Goal: Navigation & Orientation: Find specific page/section

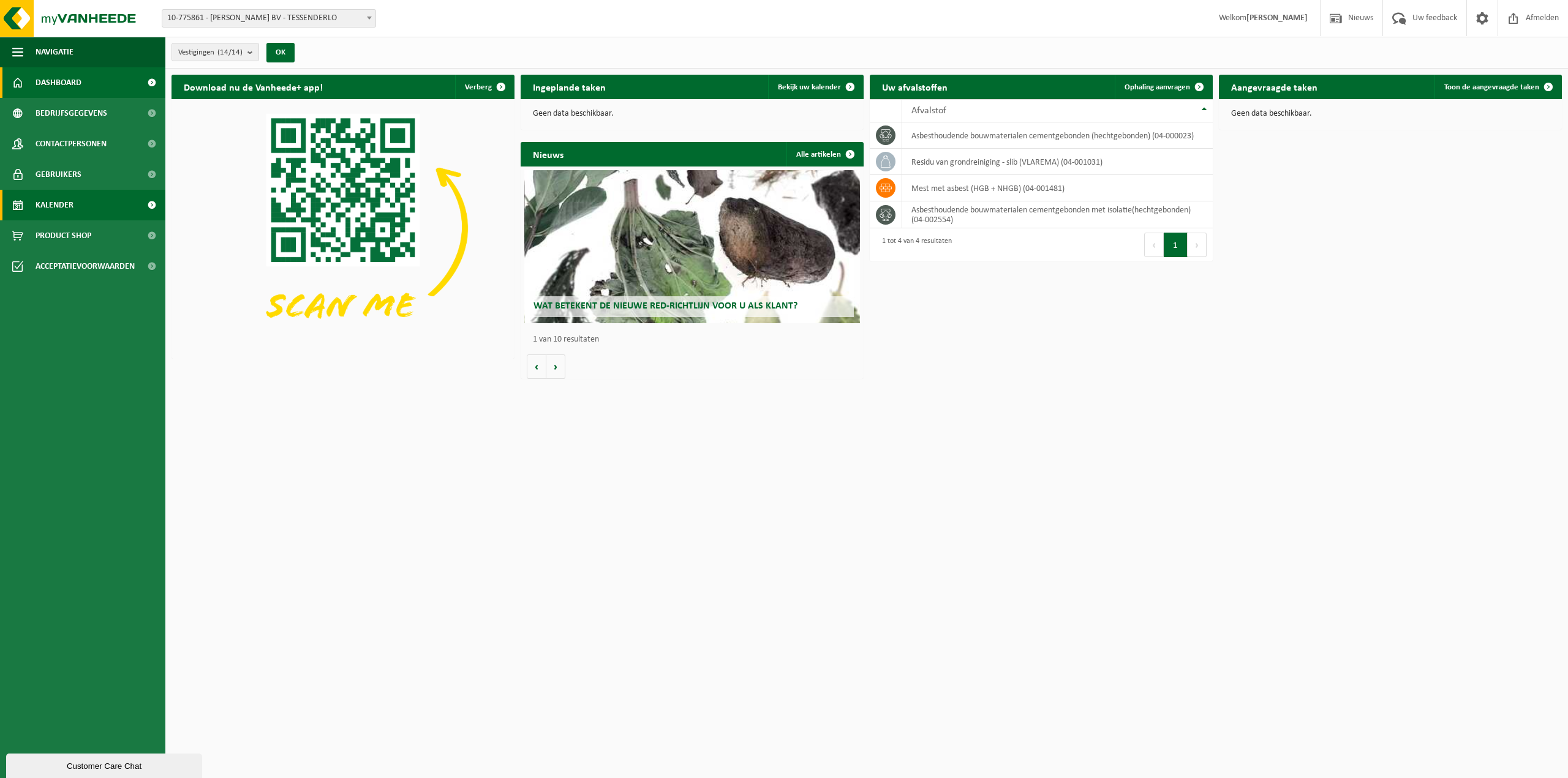
click at [54, 206] on span "Kalender" at bounding box center [54, 205] width 38 height 31
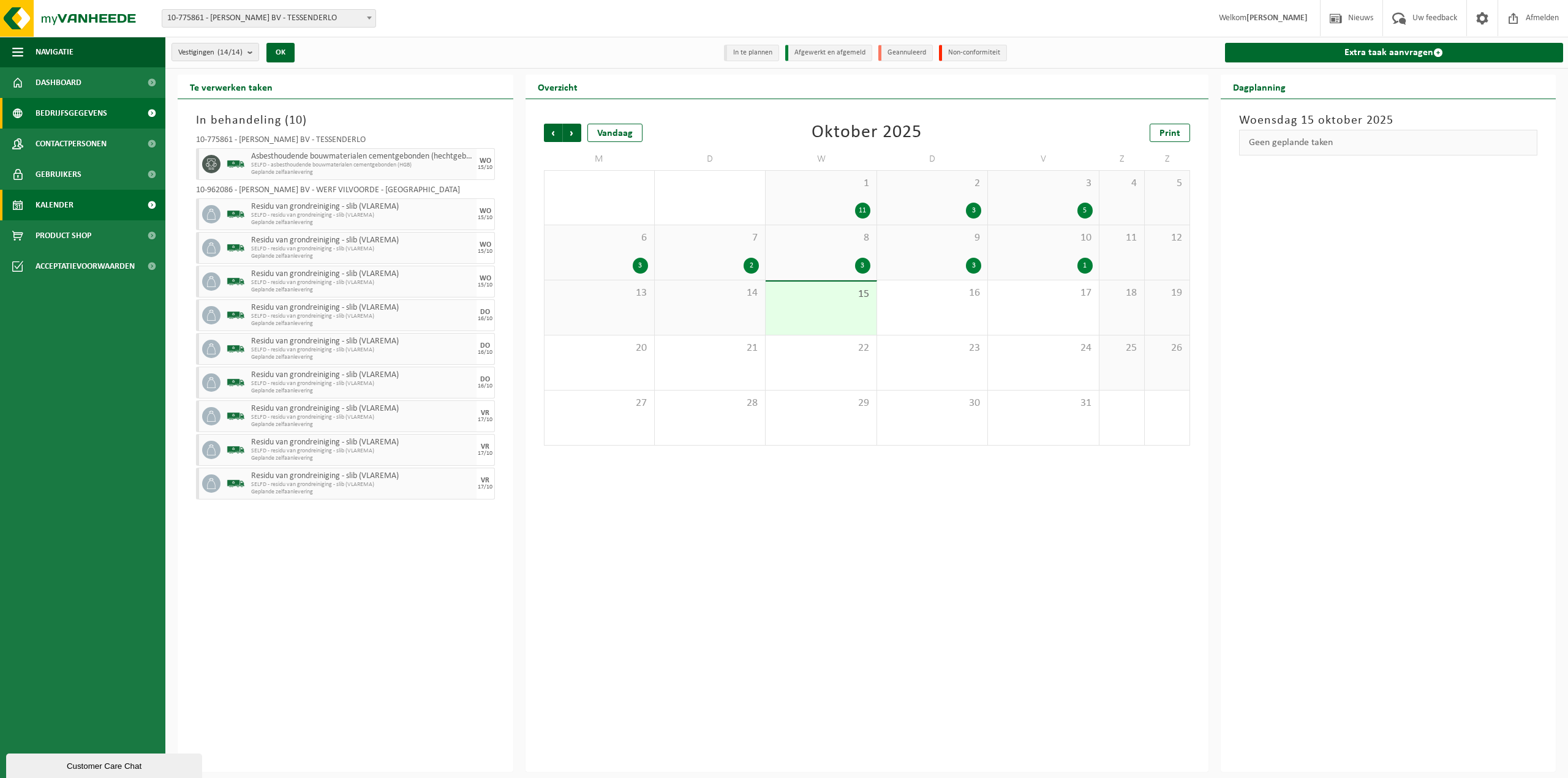
click at [74, 109] on span "Bedrijfsgegevens" at bounding box center [71, 113] width 72 height 31
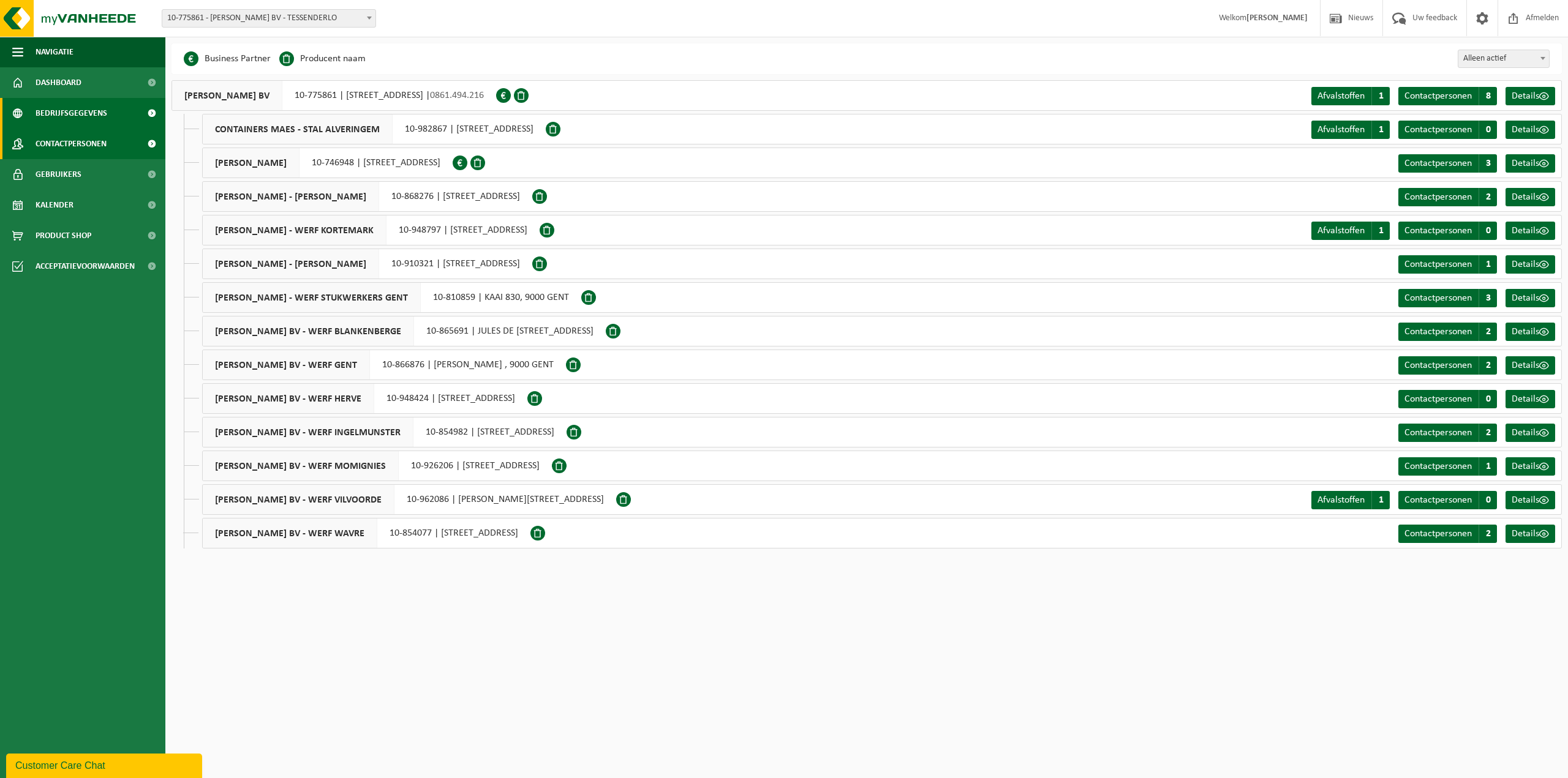
click at [68, 141] on span "Contactpersonen" at bounding box center [71, 144] width 71 height 31
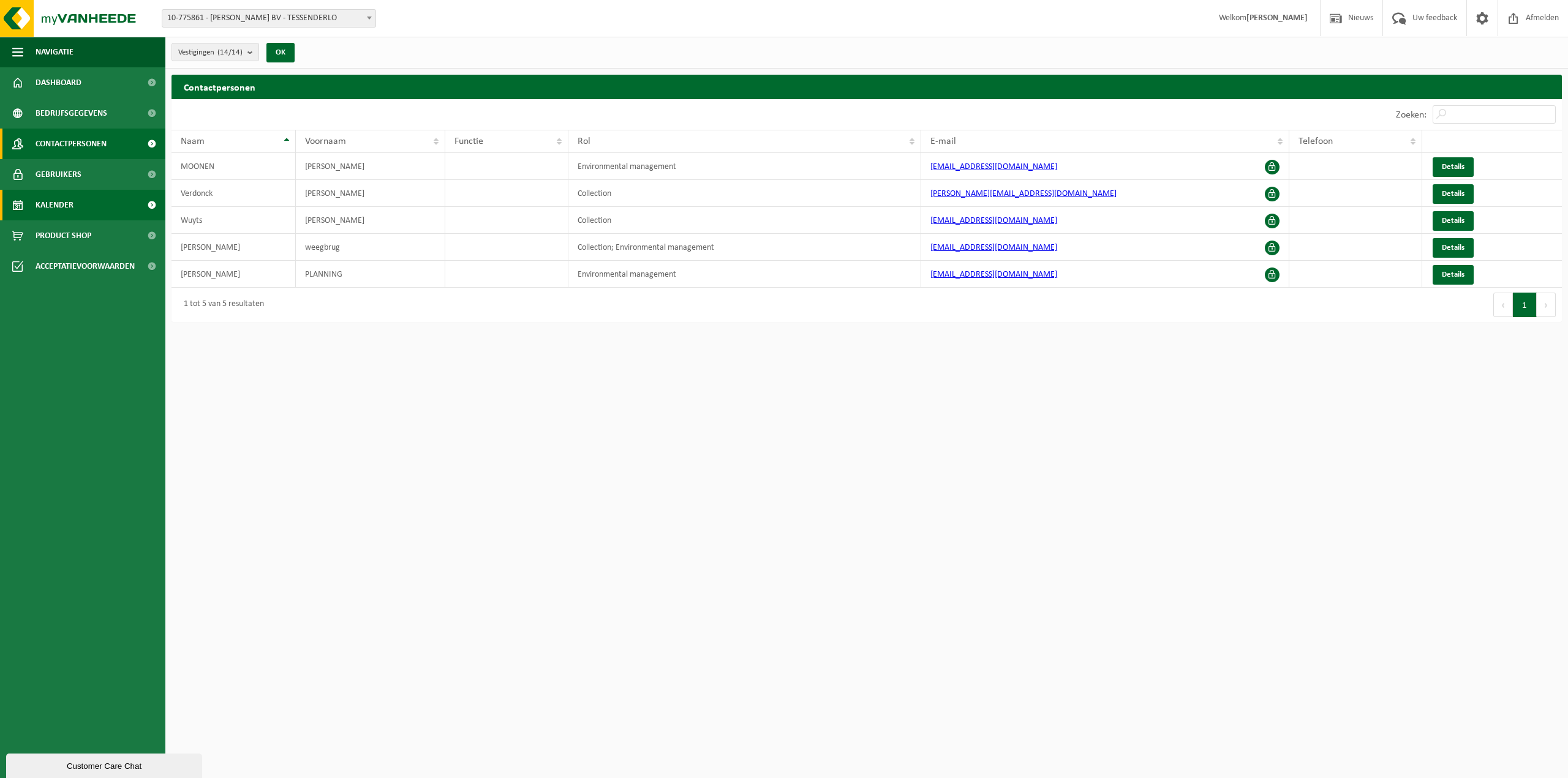
click at [50, 203] on span "Kalender" at bounding box center [54, 205] width 38 height 31
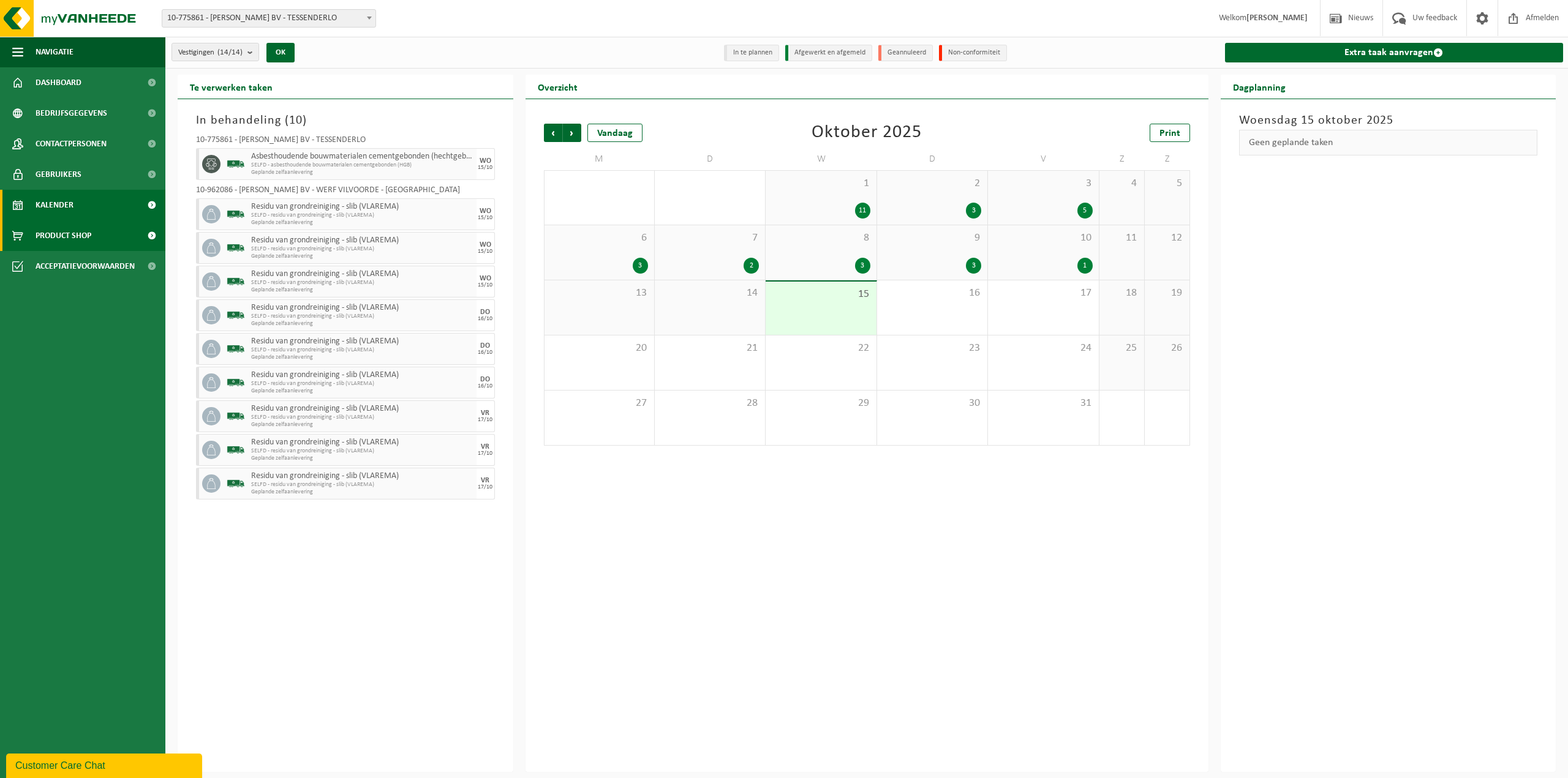
click at [79, 236] on span "Product Shop" at bounding box center [63, 235] width 56 height 31
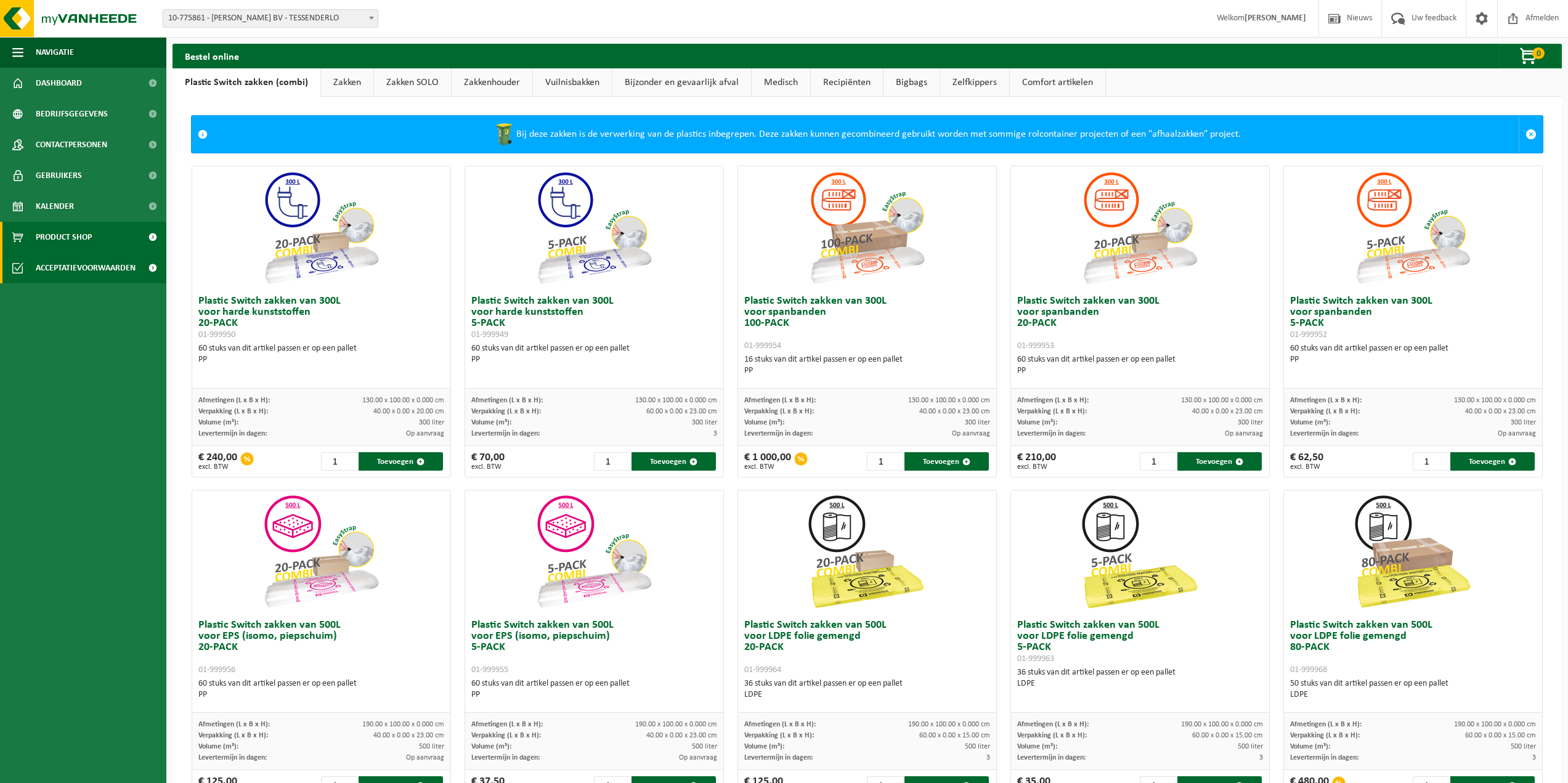
click at [87, 268] on span "Acceptatievoorwaarden" at bounding box center [85, 268] width 100 height 31
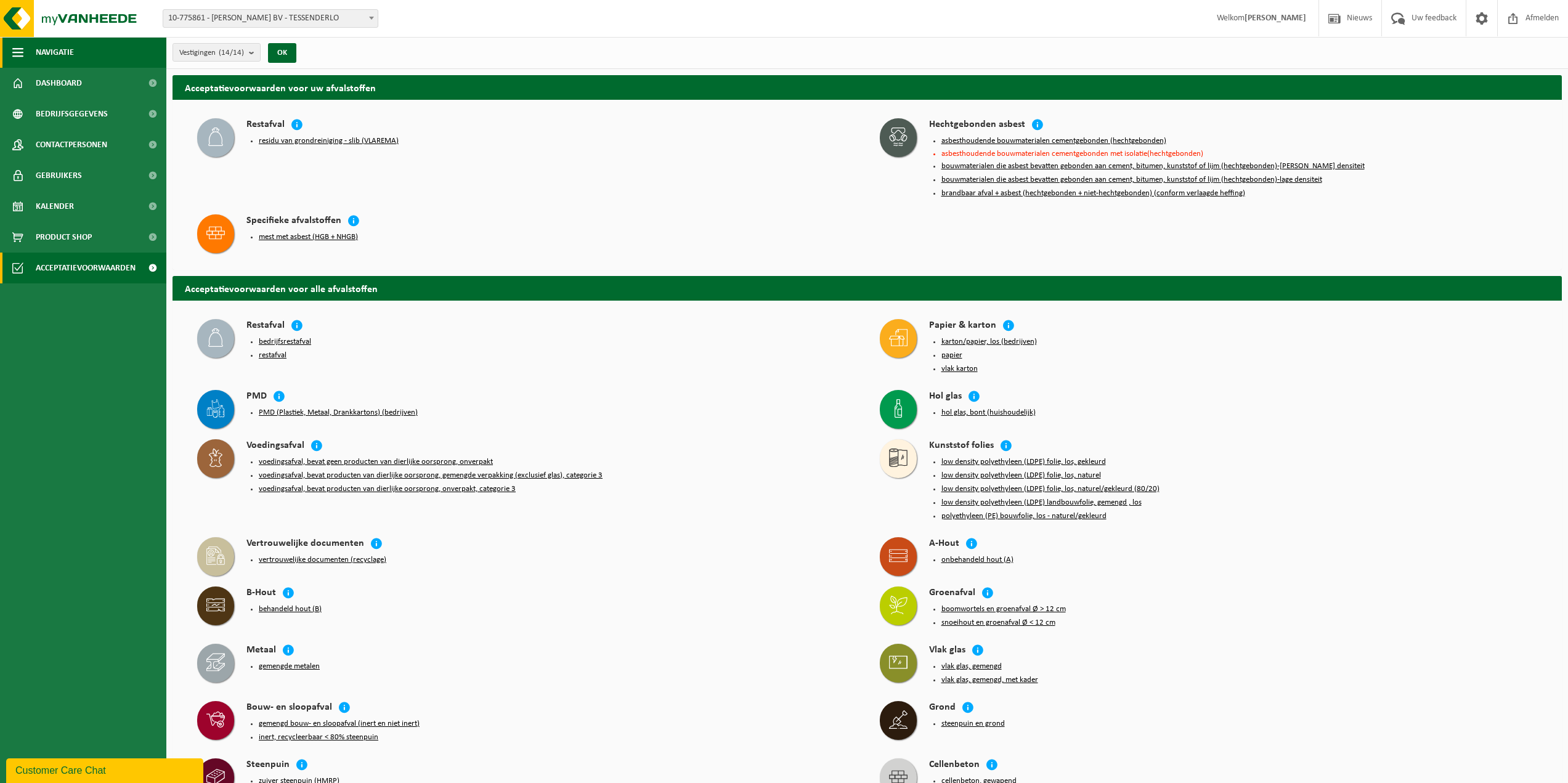
click at [46, 46] on span "Navigatie" at bounding box center [55, 52] width 38 height 31
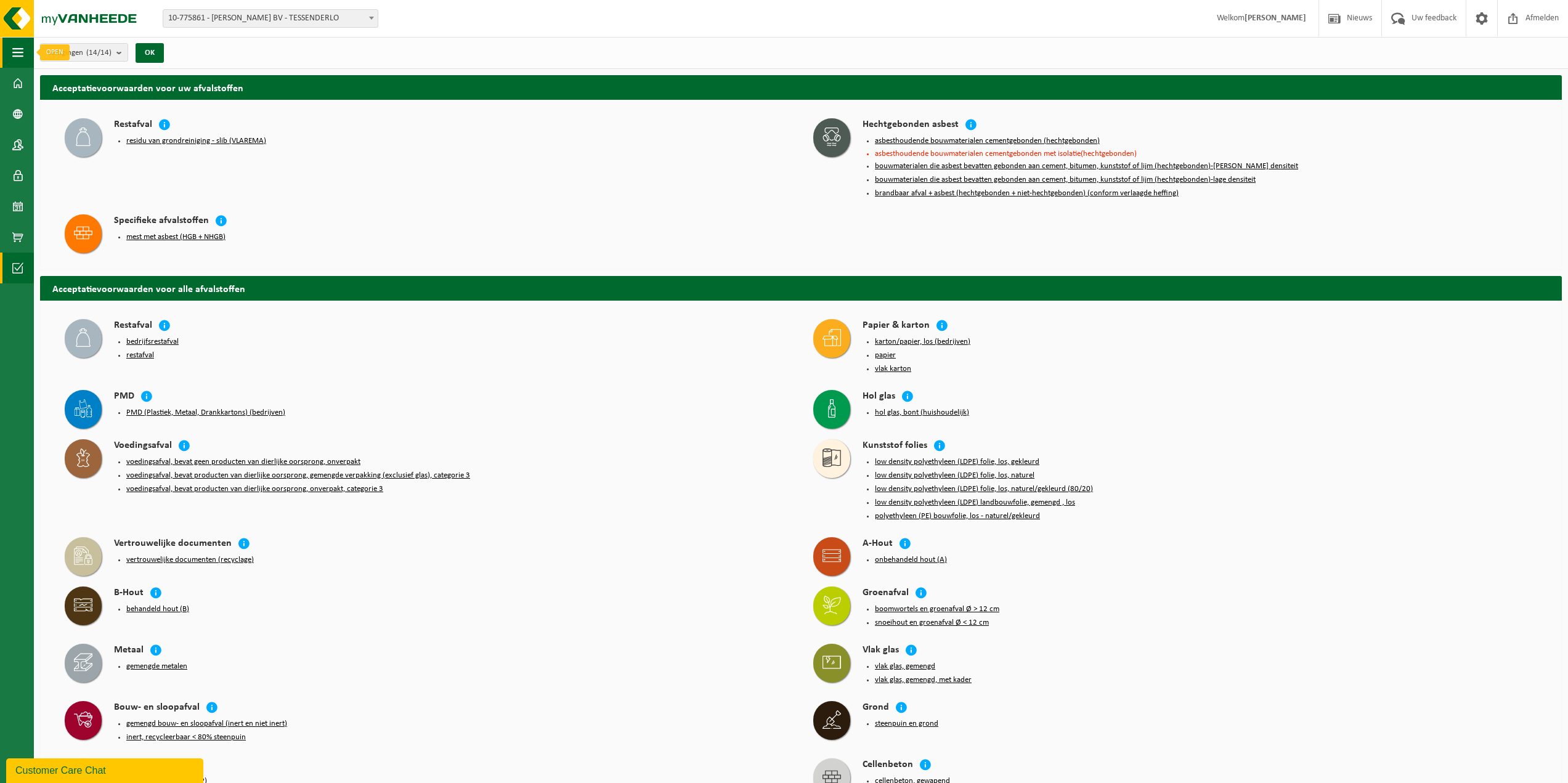
click at [22, 52] on span "button" at bounding box center [18, 52] width 11 height 31
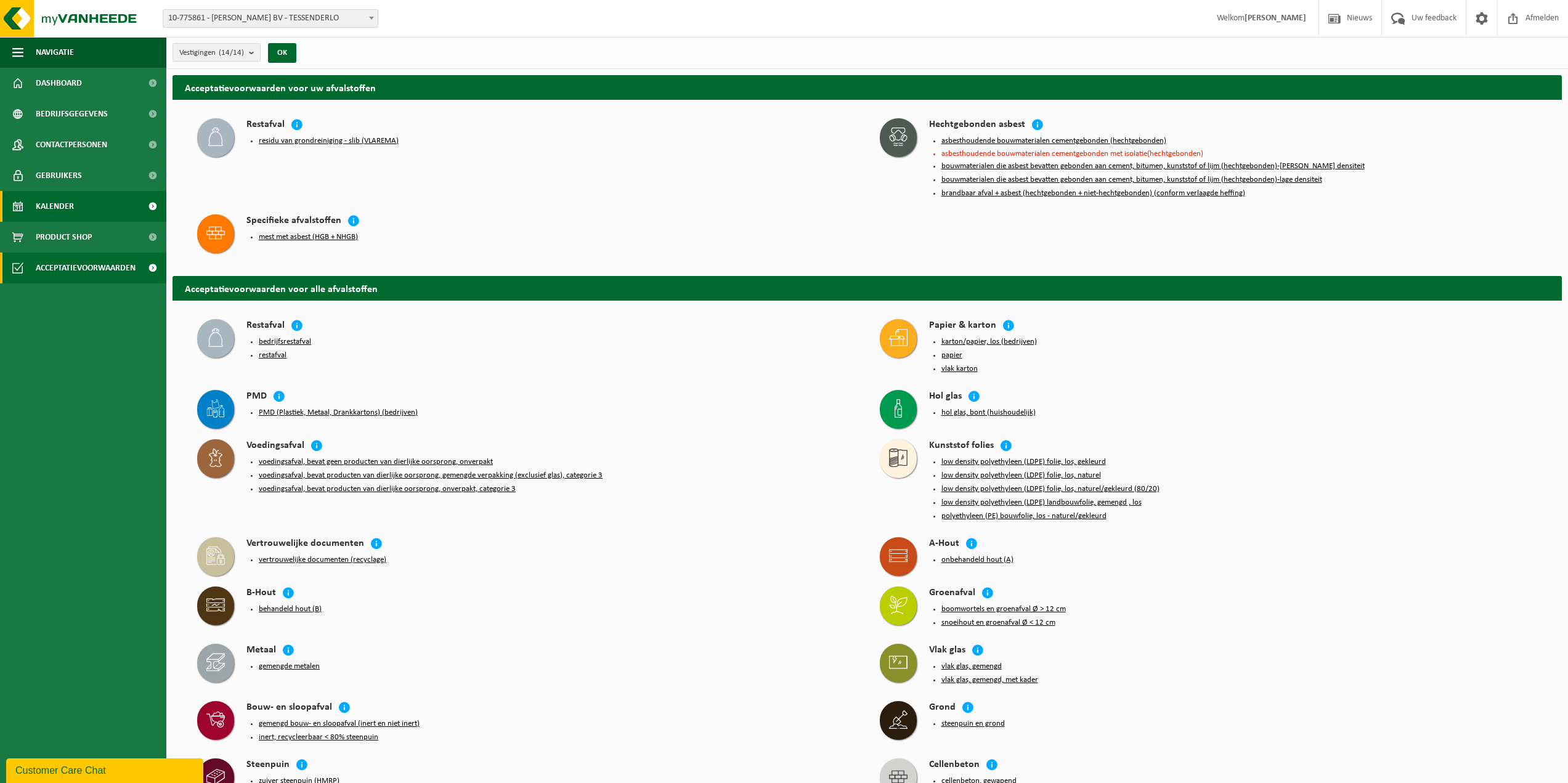
click at [54, 208] on span "Kalender" at bounding box center [55, 206] width 38 height 31
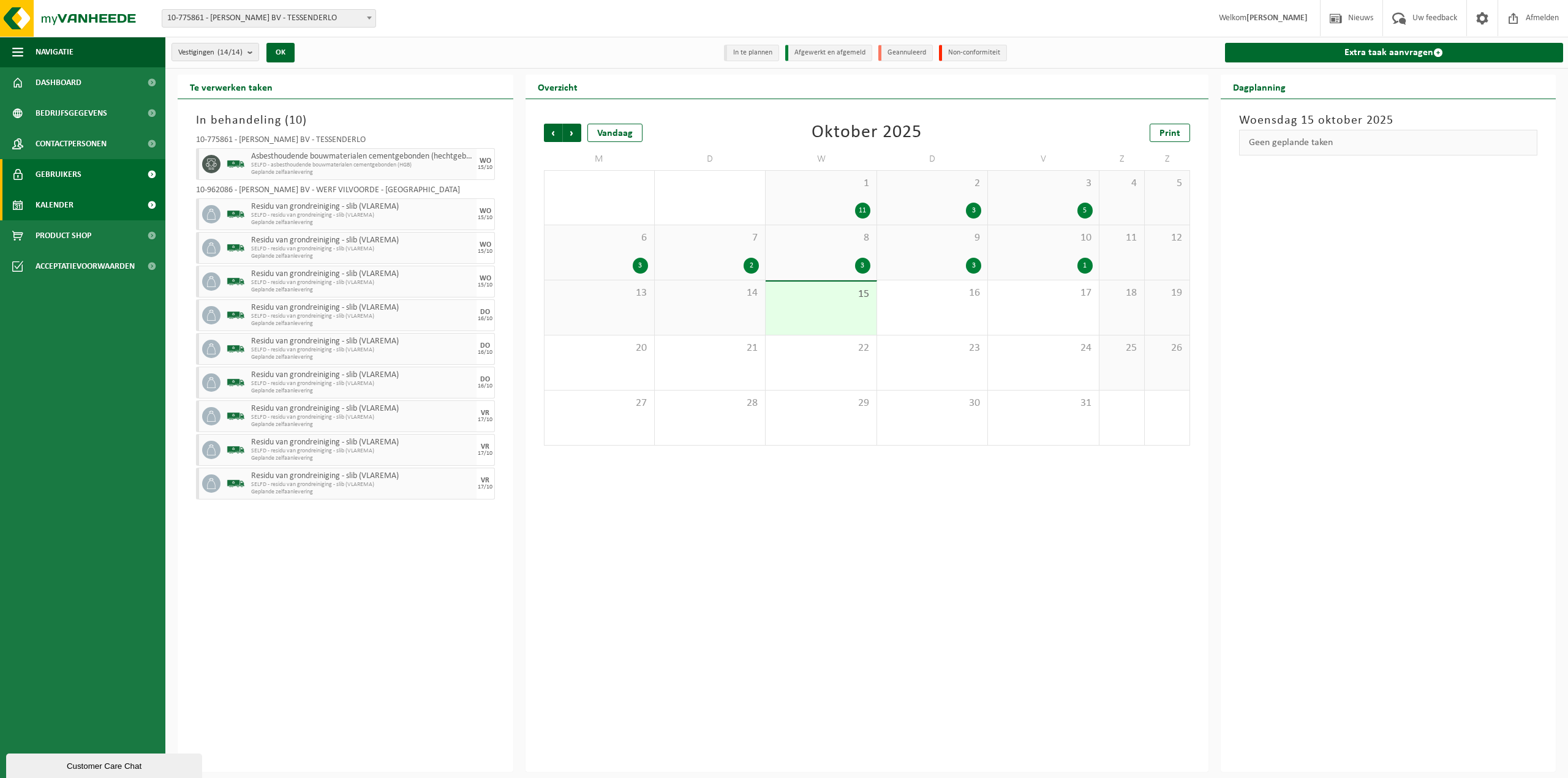
click at [67, 178] on span "Gebruikers" at bounding box center [58, 174] width 46 height 31
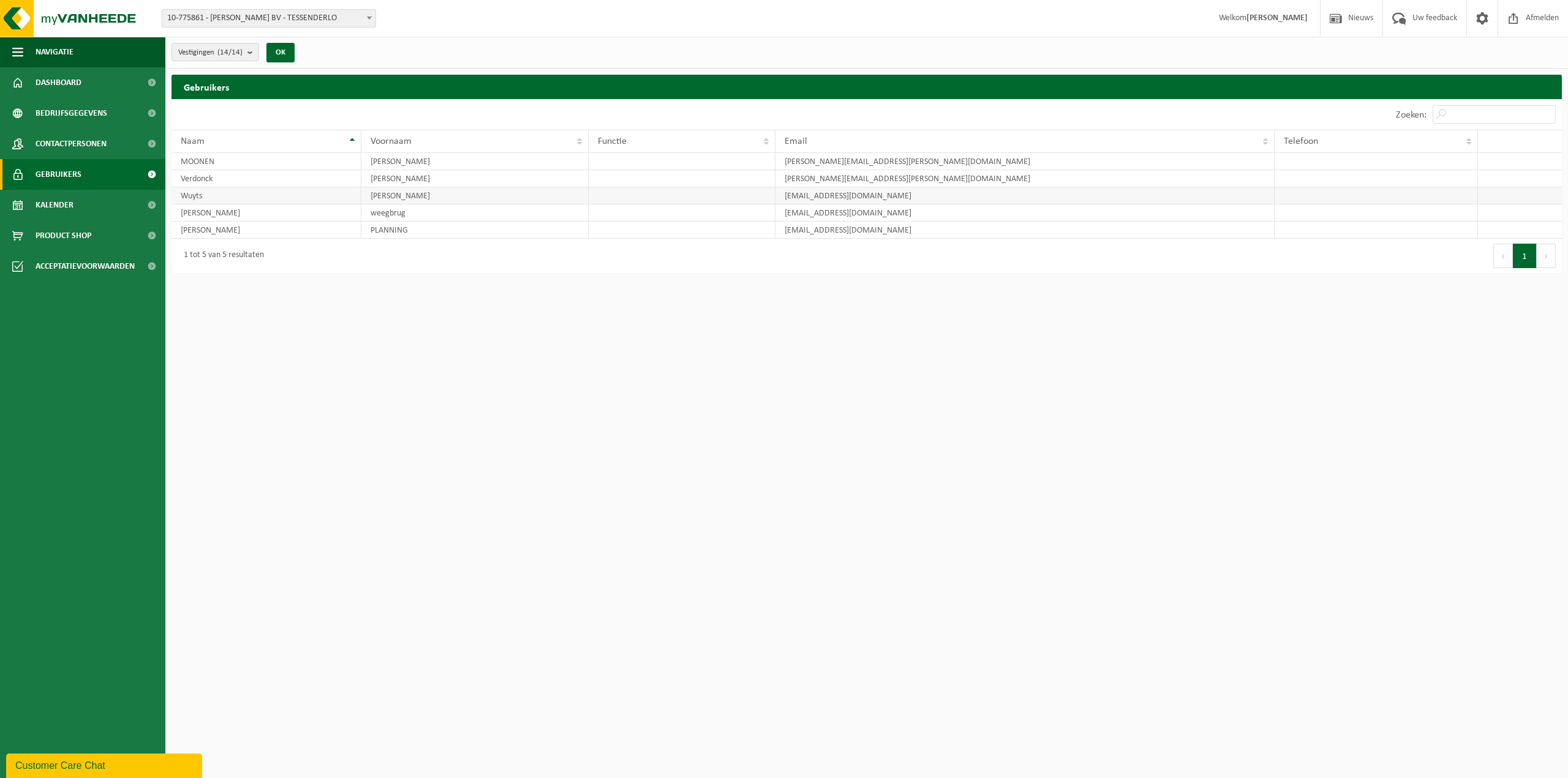
click at [419, 198] on td "[PERSON_NAME]" at bounding box center [475, 196] width 228 height 17
click at [61, 238] on span "Product Shop" at bounding box center [63, 235] width 56 height 31
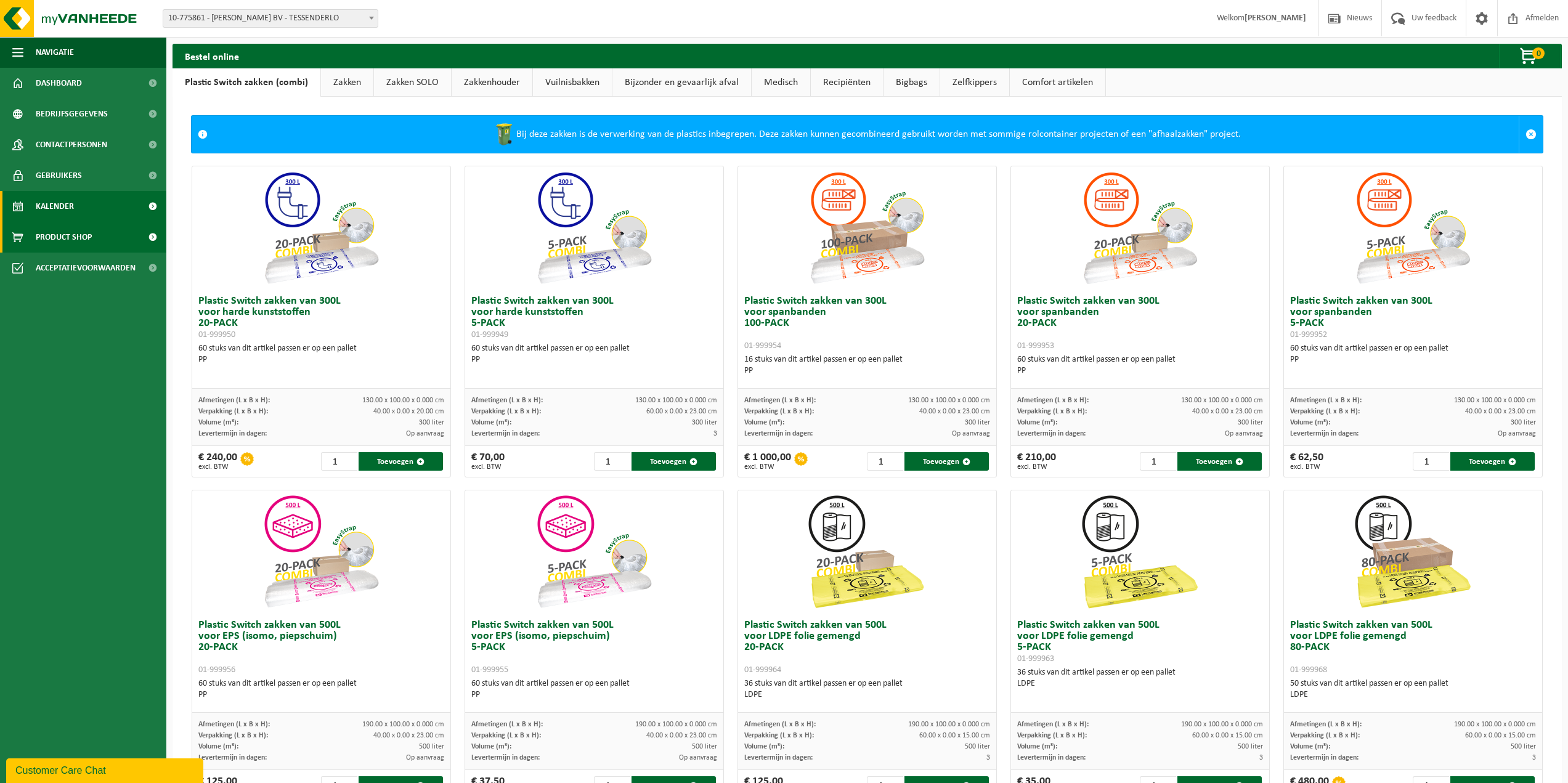
click at [49, 206] on span "Kalender" at bounding box center [55, 206] width 38 height 31
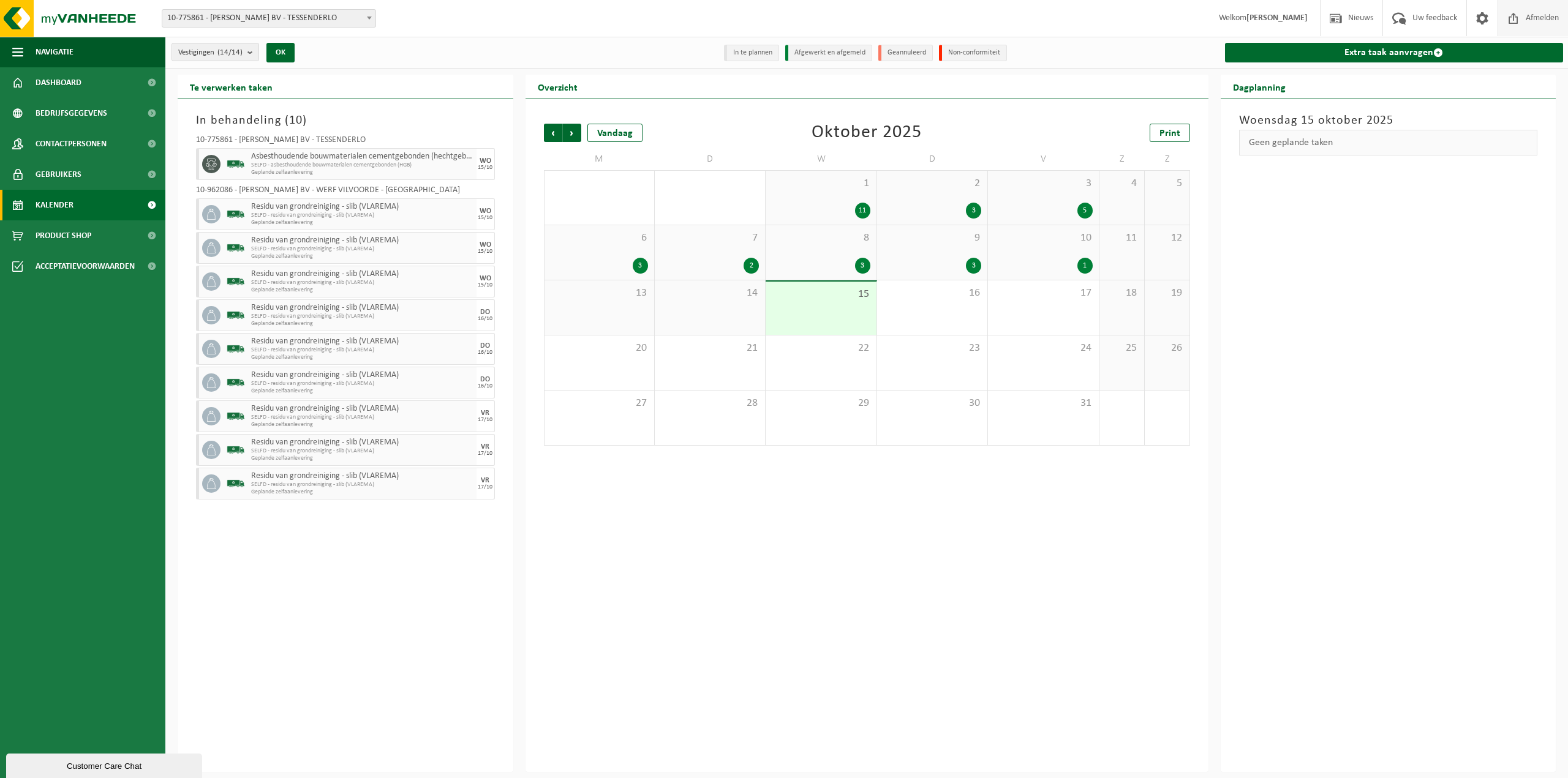
click at [1537, 15] on span "Afmelden" at bounding box center [1543, 18] width 39 height 36
